Goal: Task Accomplishment & Management: Use online tool/utility

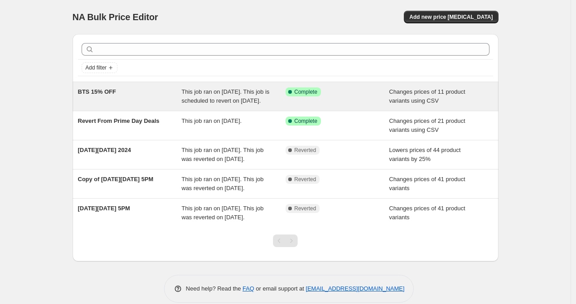
click at [158, 104] on div "BTS 15% OFF" at bounding box center [130, 96] width 104 height 18
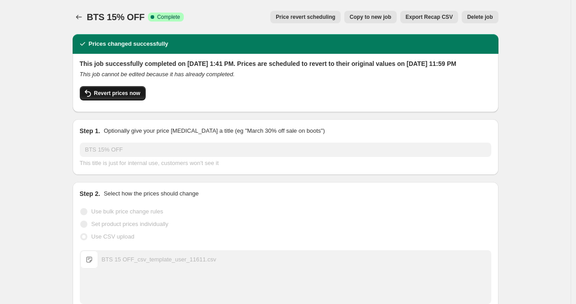
click at [109, 97] on span "Revert prices now" at bounding box center [117, 93] width 46 height 7
checkbox input "false"
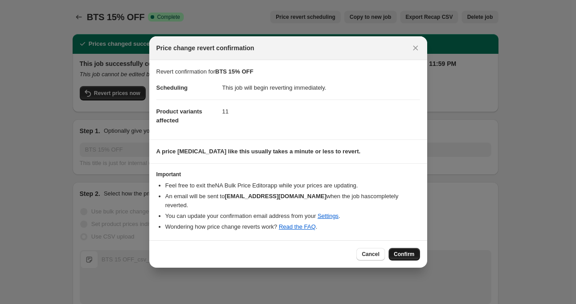
click at [405, 248] on button "Confirm" at bounding box center [404, 254] width 31 height 13
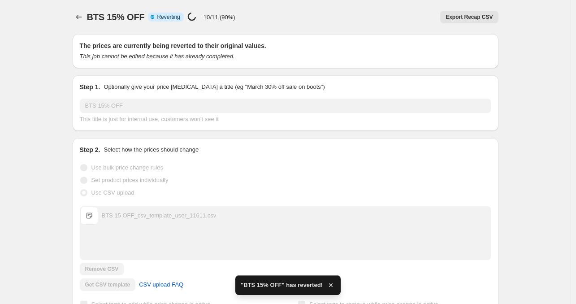
checkbox input "true"
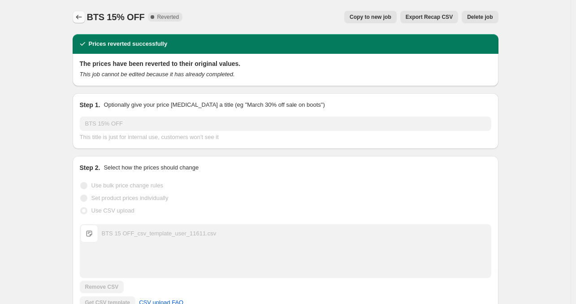
click at [75, 17] on button "Price change jobs" at bounding box center [79, 17] width 13 height 13
